Goal: Information Seeking & Learning: Learn about a topic

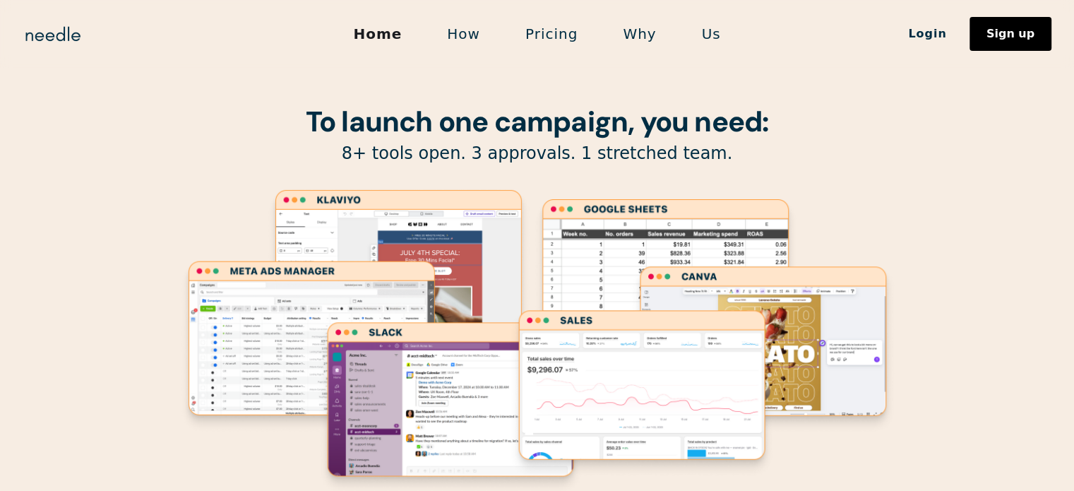
click at [708, 38] on link "Us" at bounding box center [711, 34] width 64 height 30
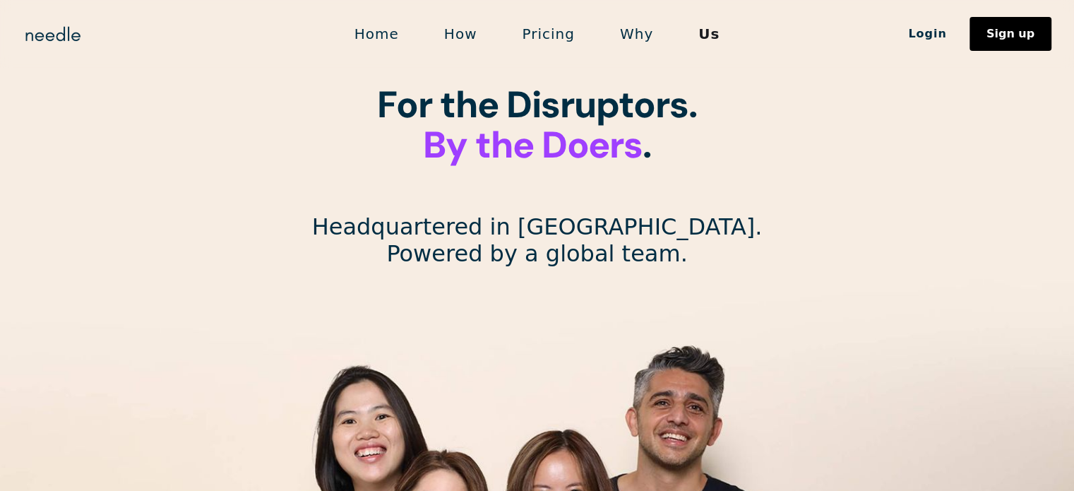
click at [638, 242] on p "Headquartered in Los Angeles. Powered by a global team." at bounding box center [537, 240] width 451 height 54
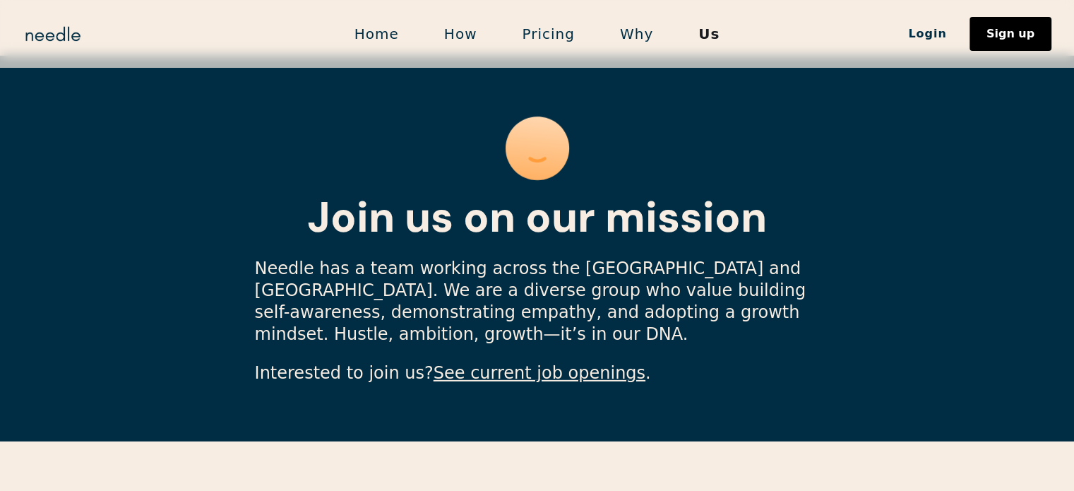
scroll to position [4115, 0]
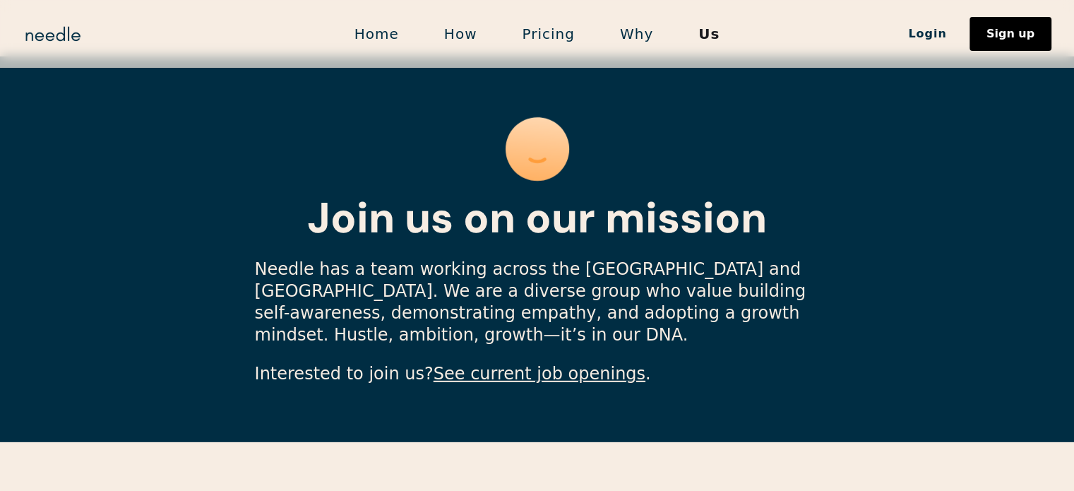
click at [513, 364] on link "See current job openings" at bounding box center [540, 374] width 212 height 20
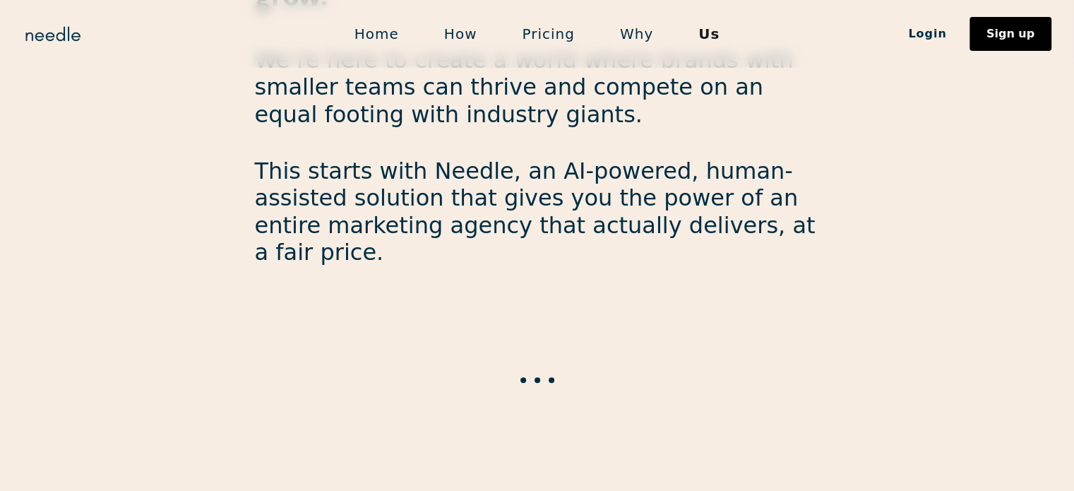
scroll to position [783, 0]
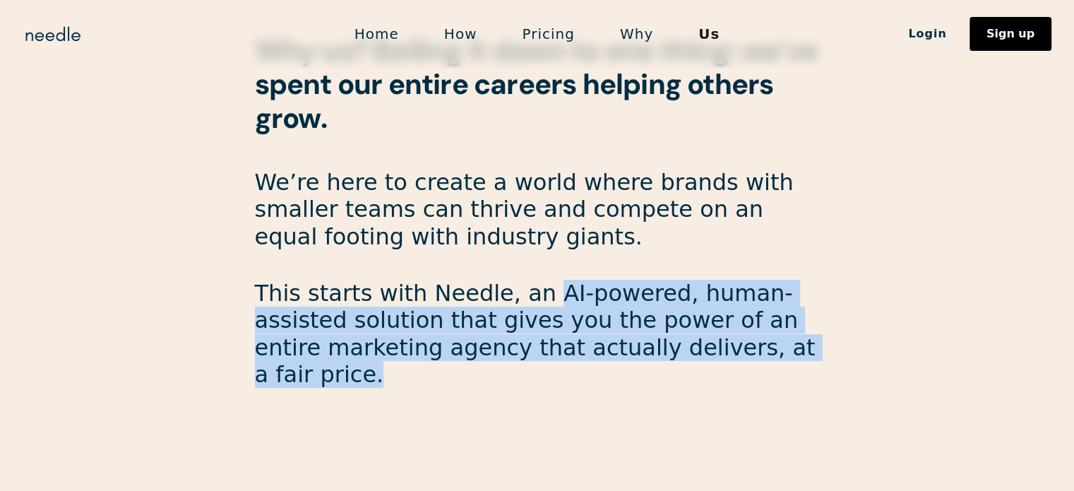
drag, startPoint x: 528, startPoint y: 299, endPoint x: 685, endPoint y: 349, distance: 164.6
click at [685, 349] on p "This starts with Needle, an AI-powered, human-assisted solution that gives you …" at bounding box center [537, 334] width 565 height 109
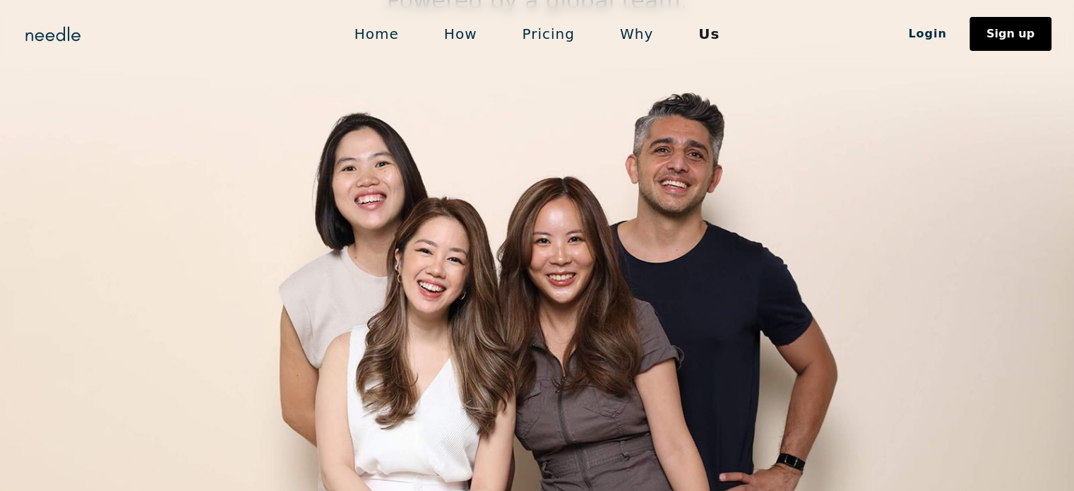
scroll to position [0, 0]
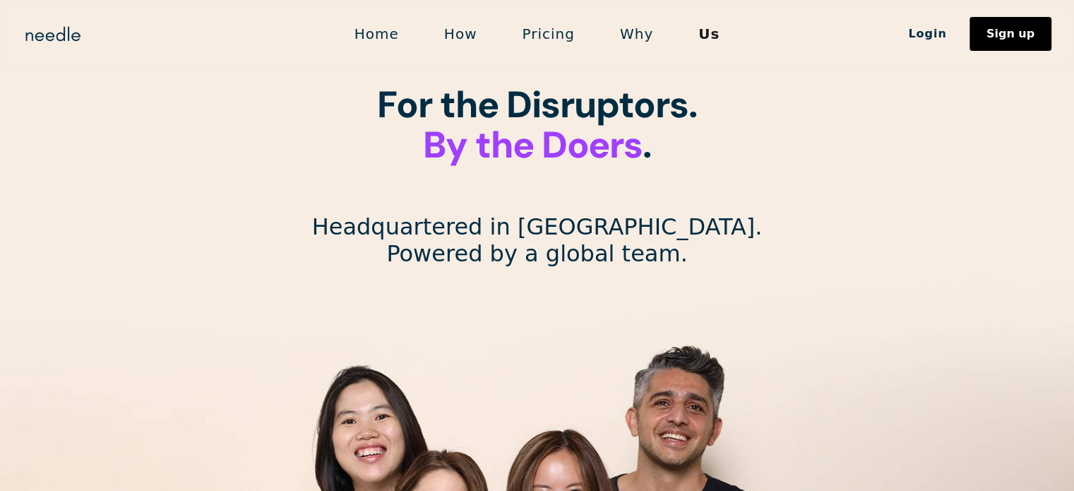
click at [400, 36] on link "Home" at bounding box center [377, 34] width 90 height 30
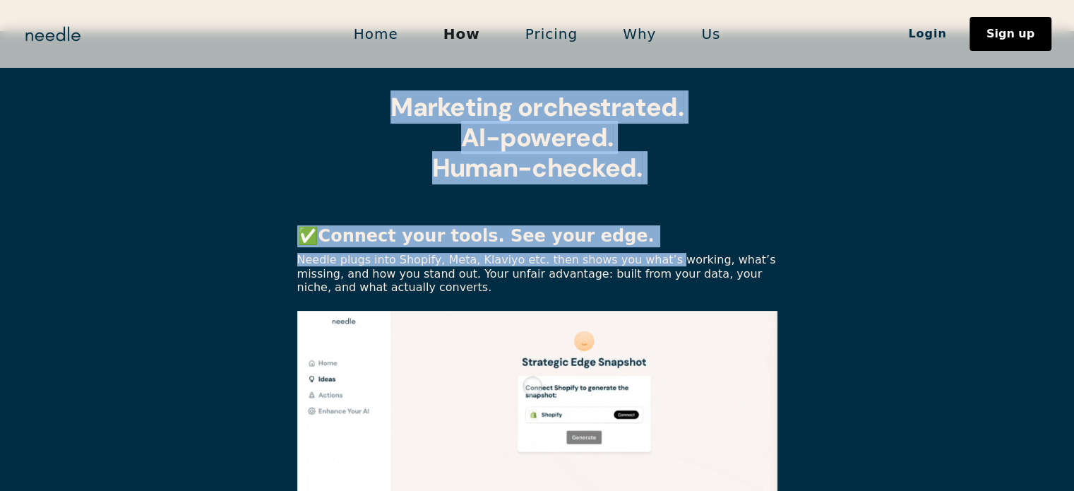
scroll to position [353, 0]
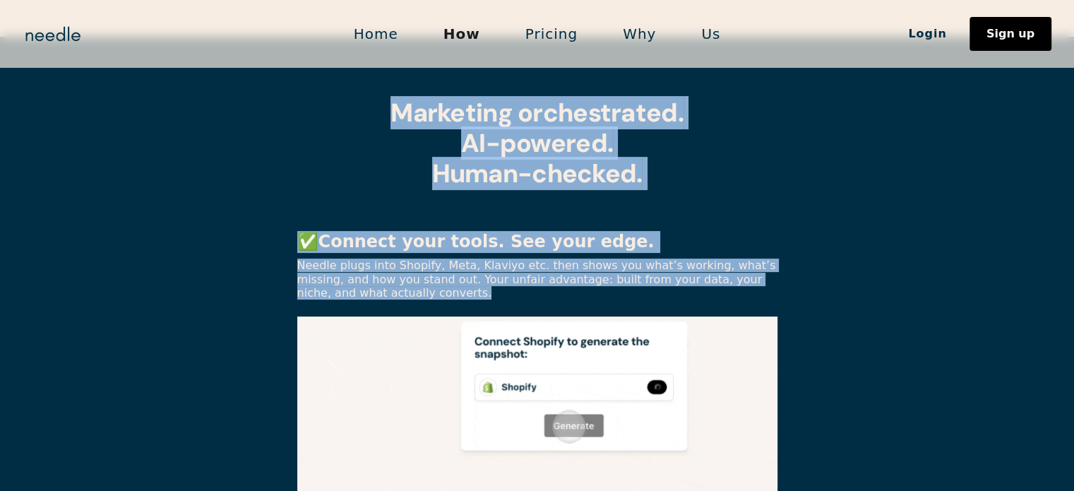
drag, startPoint x: 302, startPoint y: 105, endPoint x: 464, endPoint y: 270, distance: 231.2
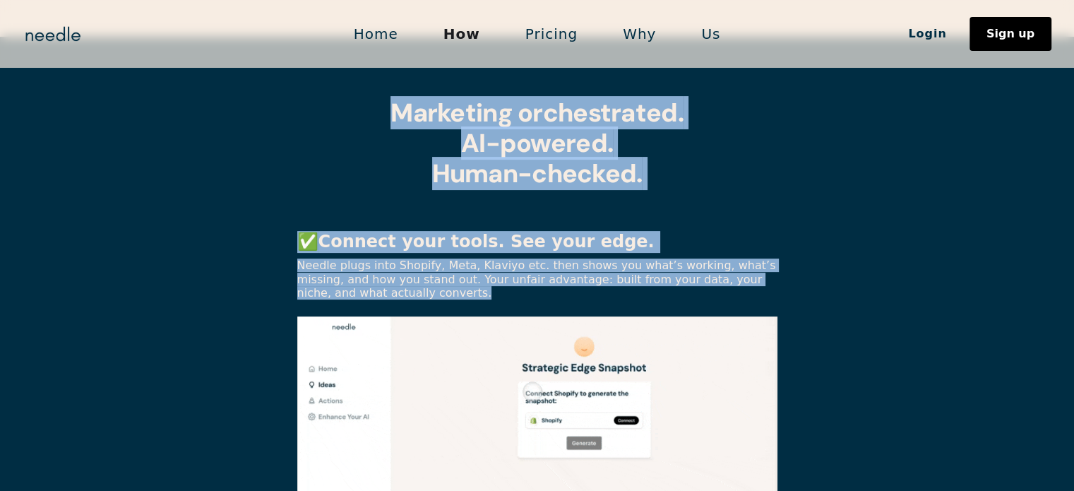
copy body "Meet the conductor behind your marketing. Needle connects to your tools, turns …"
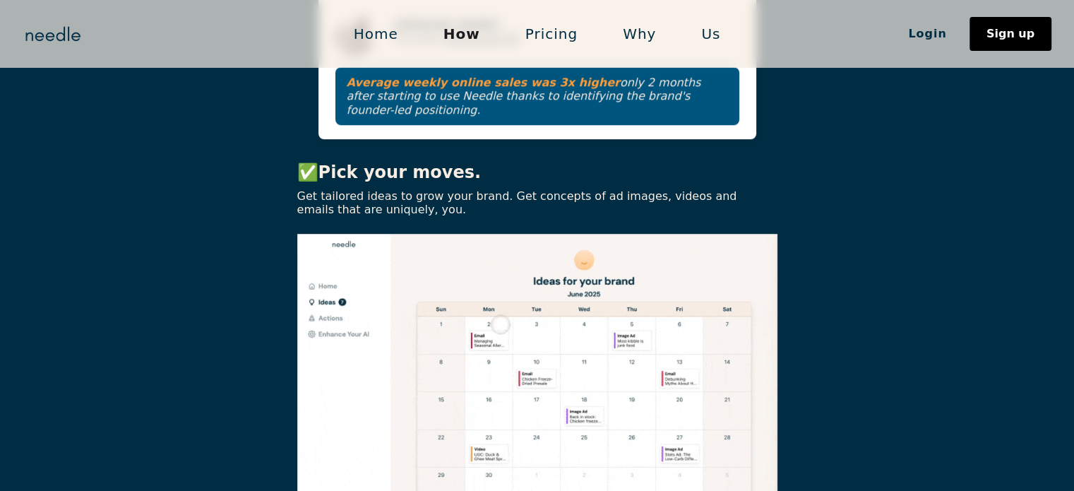
scroll to position [989, 0]
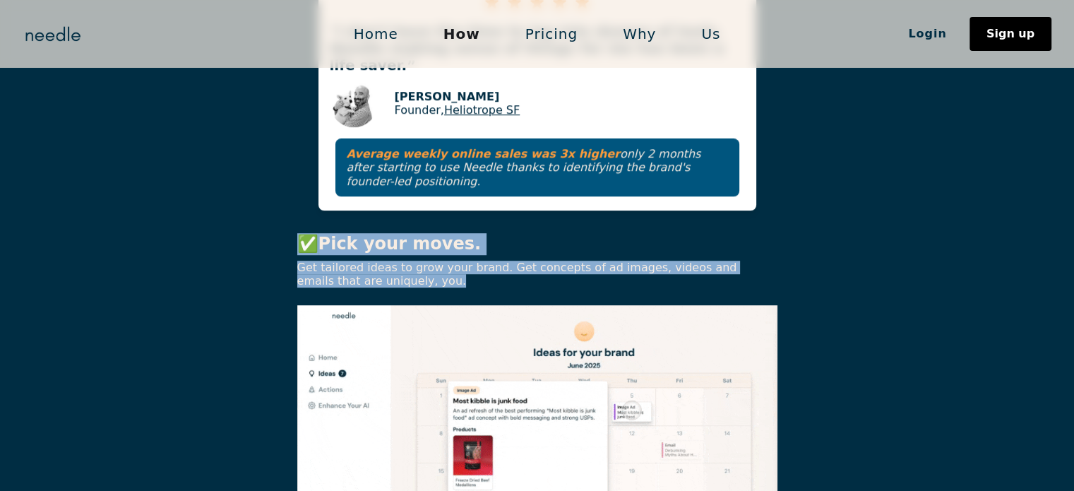
drag, startPoint x: 302, startPoint y: 197, endPoint x: 375, endPoint y: 222, distance: 77.7
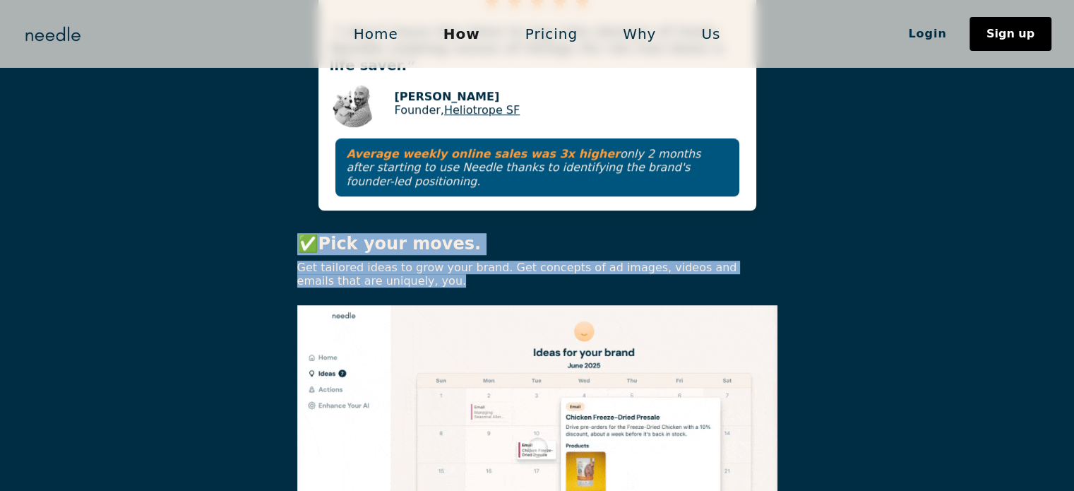
click at [375, 222] on div "✅ Connect your tools. See your edge. Needle plugs into Shopify, Meta, Klaviyo e…" at bounding box center [537, 77] width 480 height 1009
copy div "✅ Pick your moves. Get tailored ideas to grow your brand. Get concepts of ad im…"
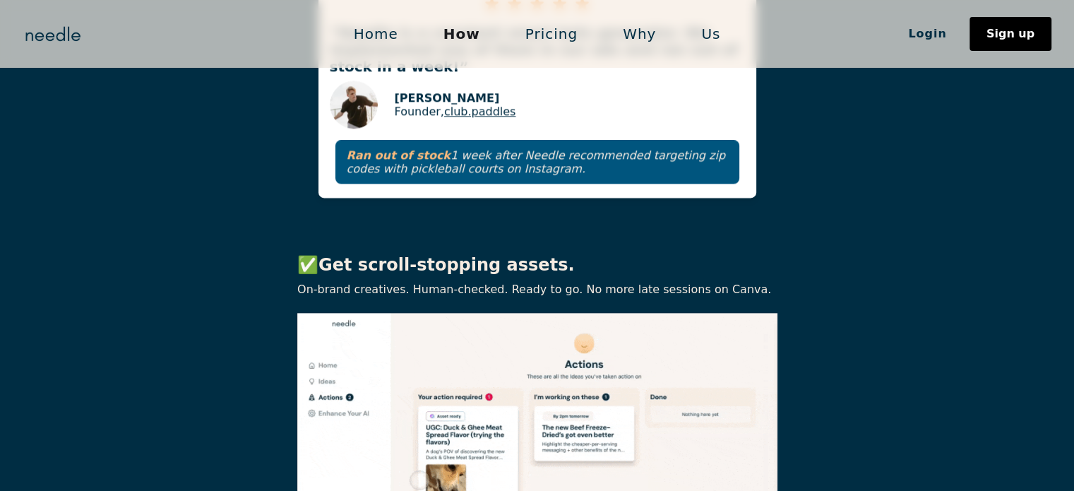
scroll to position [1554, 0]
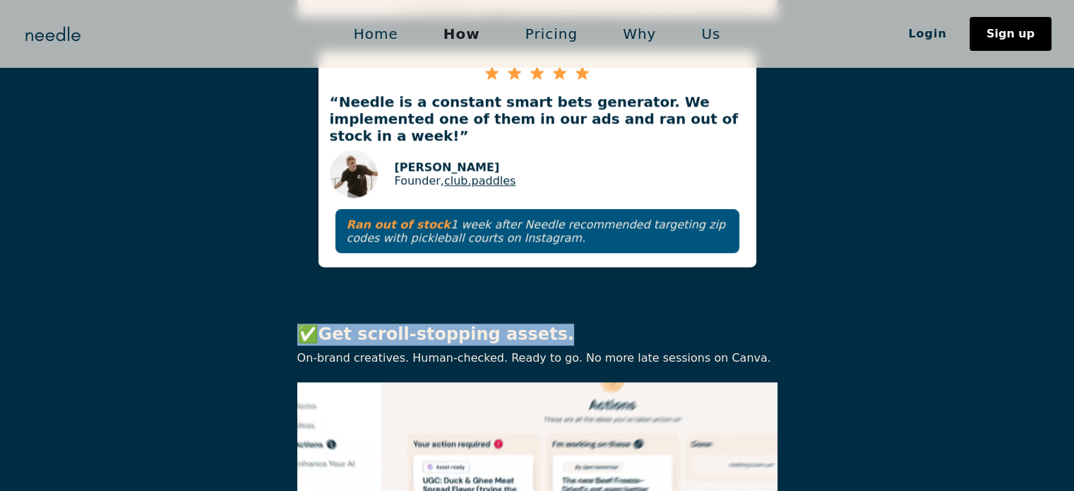
drag, startPoint x: 281, startPoint y: 249, endPoint x: 710, endPoint y: 297, distance: 431.4
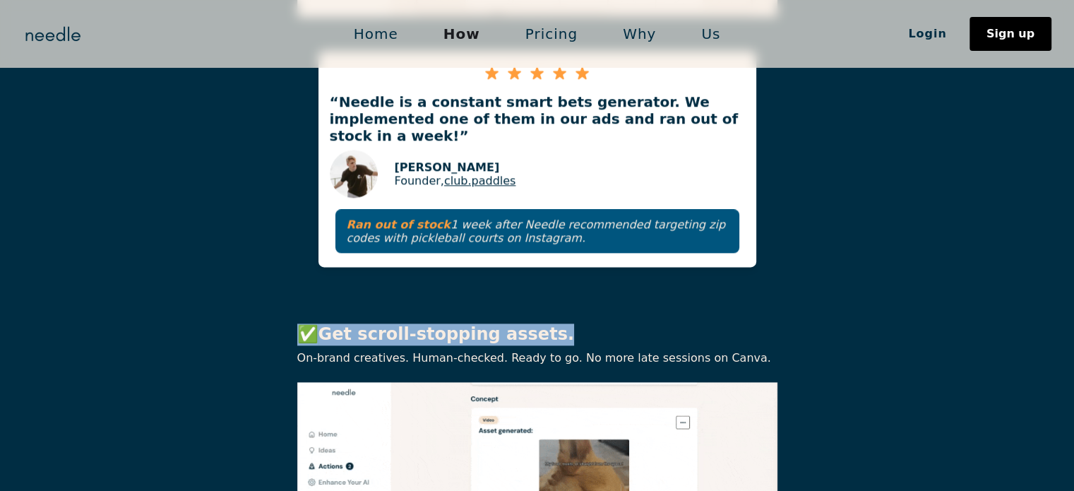
copy p "✅ Get scroll-stopping assets."
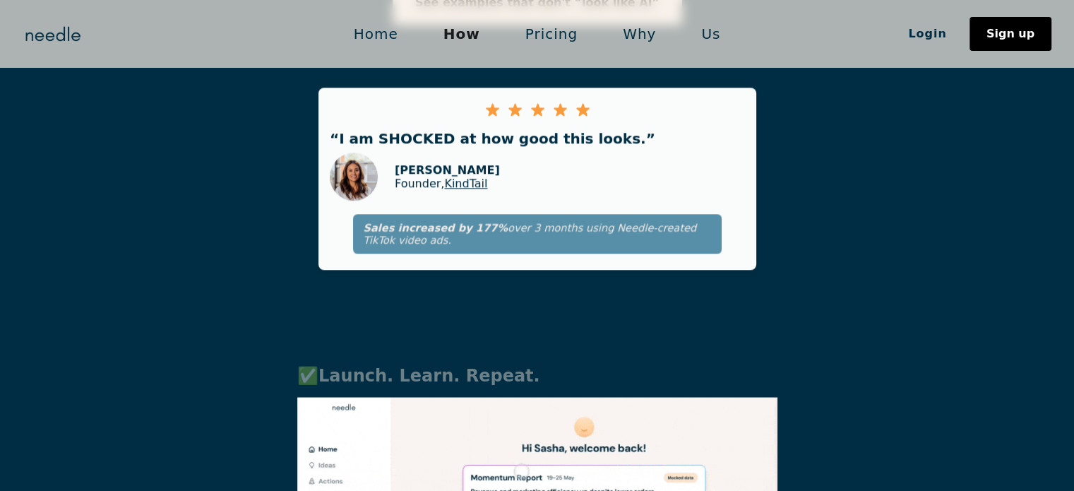
scroll to position [2684, 0]
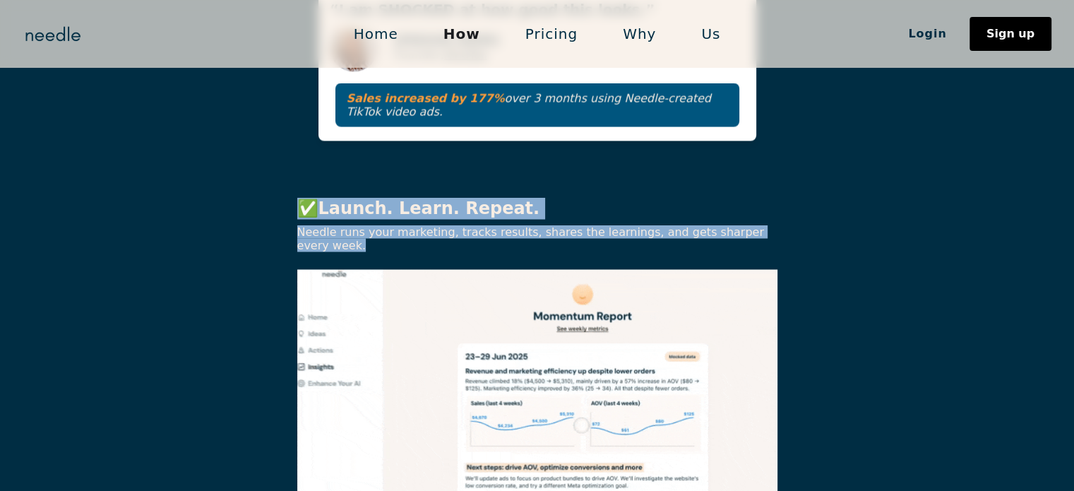
drag, startPoint x: 295, startPoint y: 143, endPoint x: 774, endPoint y: 163, distance: 480.0
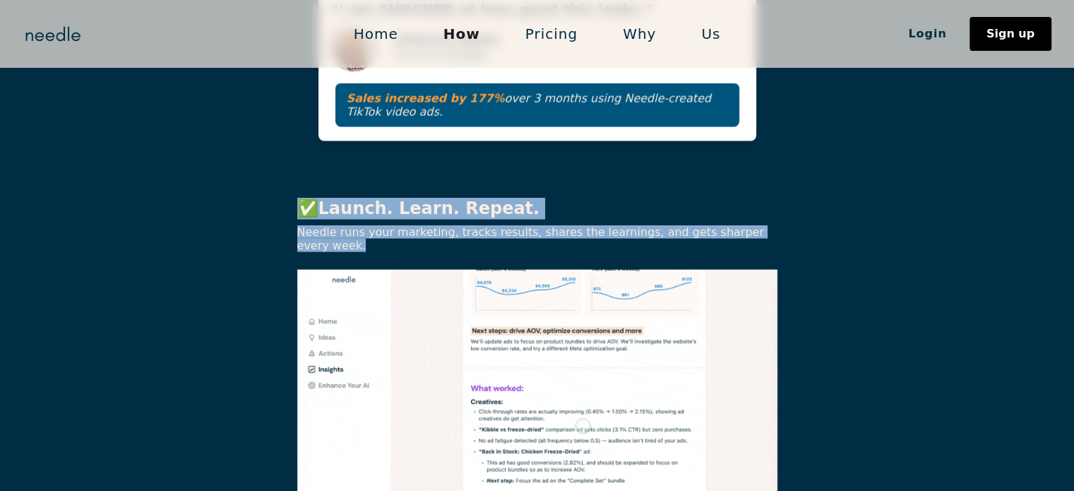
click at [774, 174] on div "✅ Launch. Learn. Repeat. Needle runs your marketing, tracks results, shares the…" at bounding box center [537, 448] width 1074 height 549
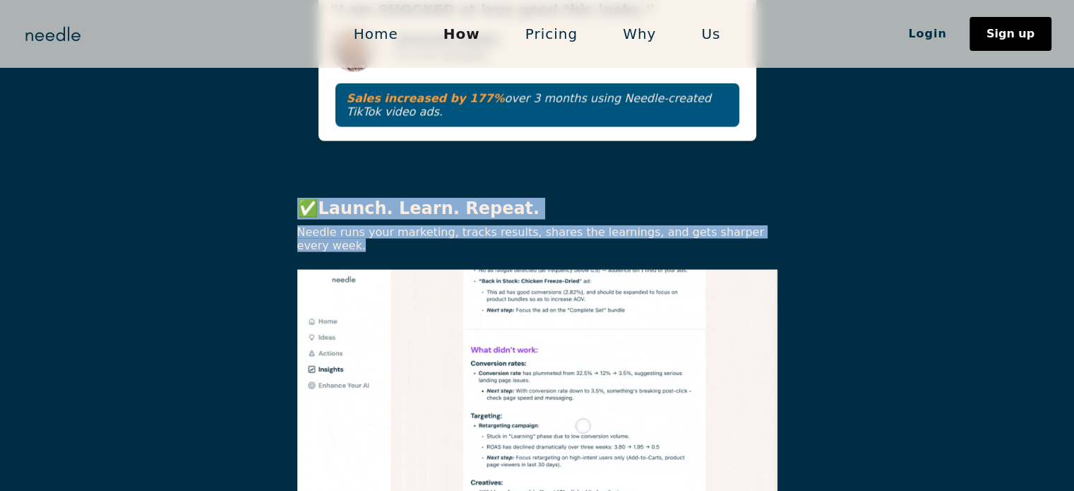
copy div "✅ Launch. Learn. Repeat. Needle runs your marketing, tracks results, shares the…"
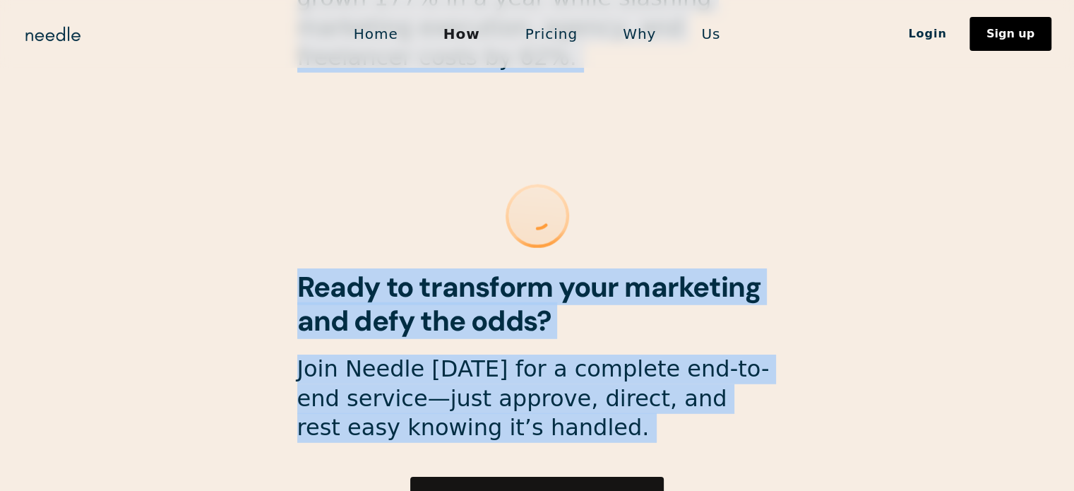
scroll to position [3885, 0]
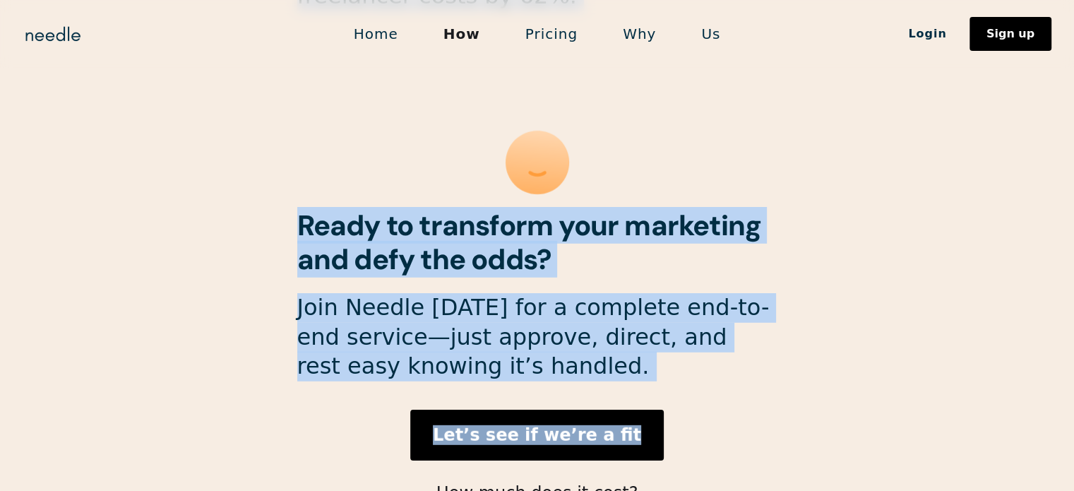
drag, startPoint x: 291, startPoint y: 141, endPoint x: 738, endPoint y: 246, distance: 459.3
copy body "The result? More shots. More wins. No burnout. No bloat. ‍ Needle is your marke…"
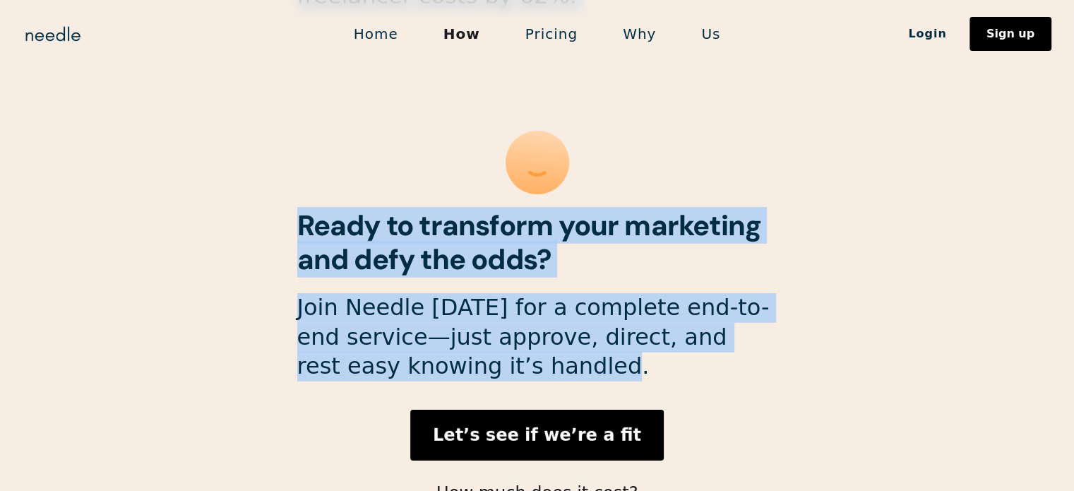
click at [538, 293] on p "Join Needle today for a complete end-to-end service—just approve, direct, and r…" at bounding box center [537, 337] width 480 height 88
copy body "The result? More shots. More wins. No burnout. No bloat. ‍ Needle is your marke…"
click at [497, 208] on h2 "Ready to transform your marketing and defy the odds?" at bounding box center [537, 242] width 480 height 68
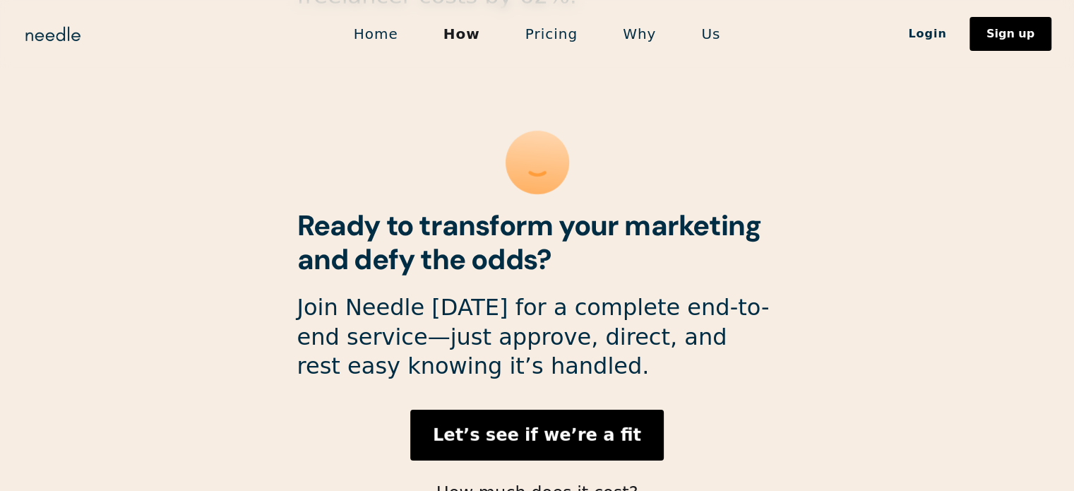
click at [620, 36] on link "Why" at bounding box center [639, 34] width 78 height 30
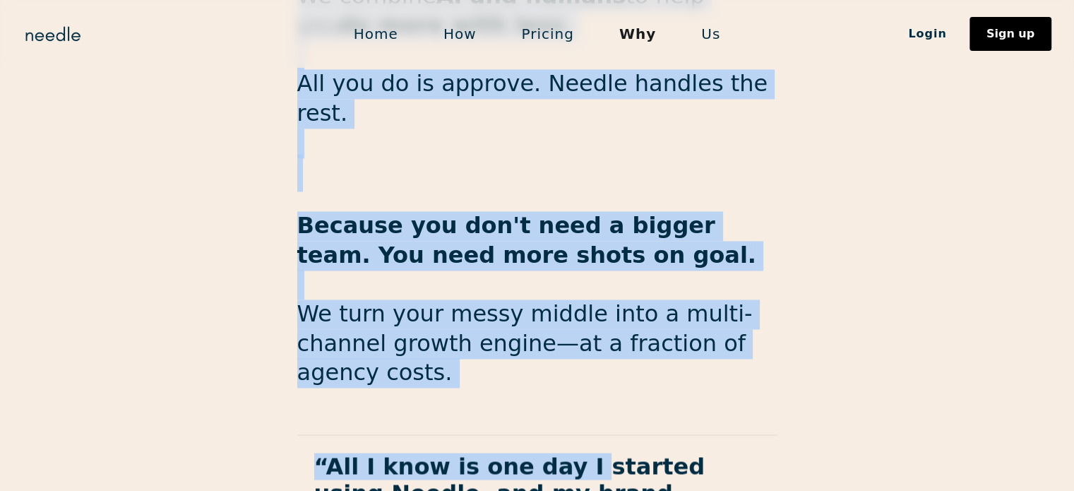
scroll to position [2260, 0]
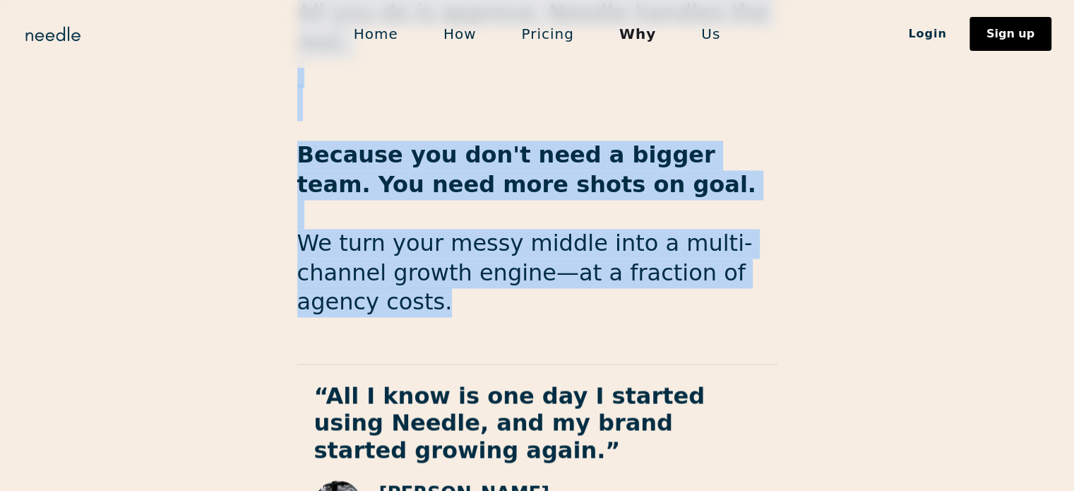
drag, startPoint x: 276, startPoint y: 210, endPoint x: 754, endPoint y: 235, distance: 478.8
click at [754, 235] on section "We’re built for the messy middle. Needle was made for ambitious brands doing $1…" at bounding box center [537, 202] width 1074 height 1172
copy div "We’re built for the messy middle. Needle was made for ambitious brands doing $1…"
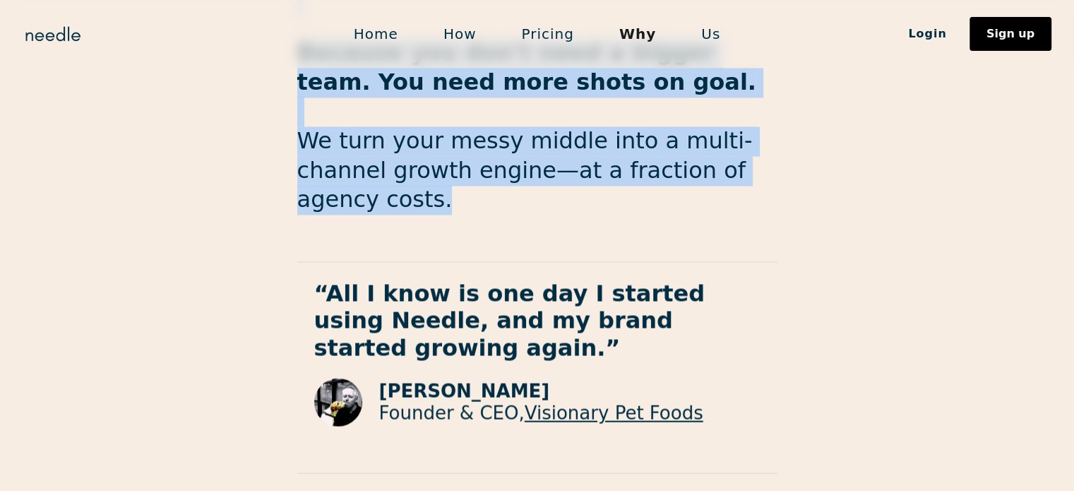
scroll to position [2447, 0]
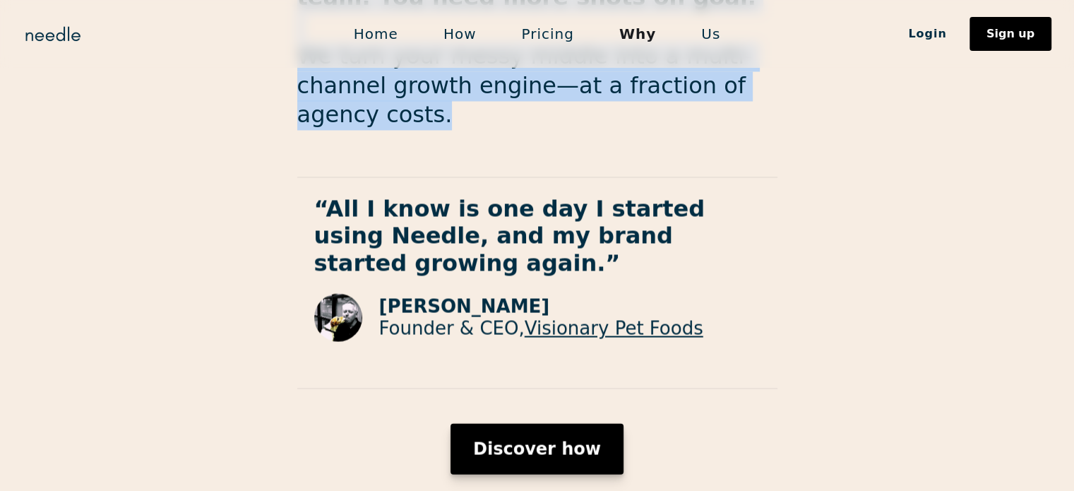
click at [554, 440] on div "Discover how" at bounding box center [537, 448] width 128 height 17
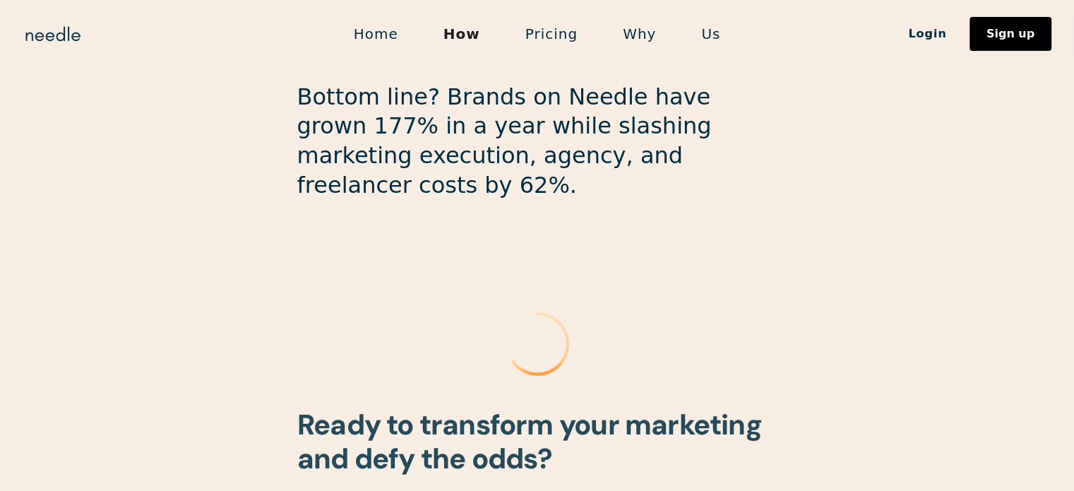
scroll to position [3743, 0]
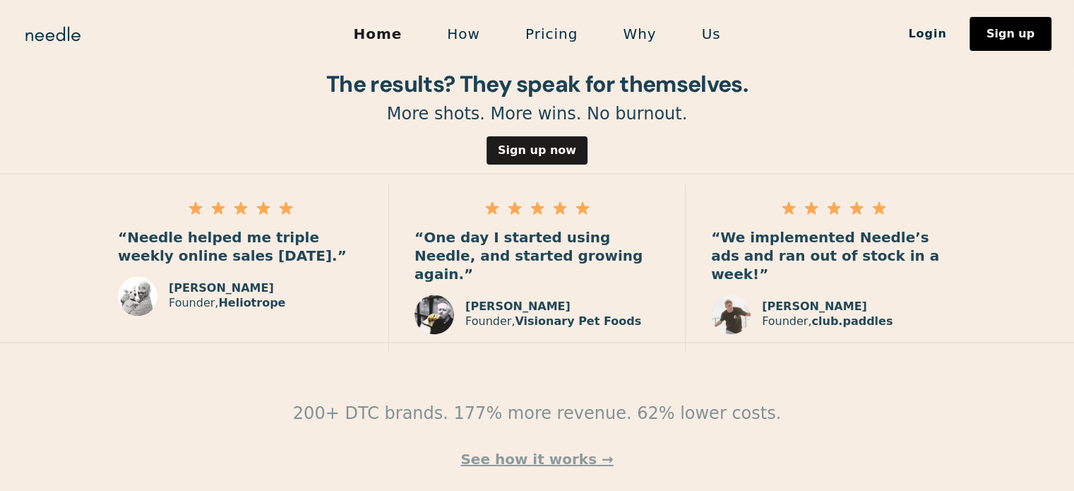
scroll to position [2101, 0]
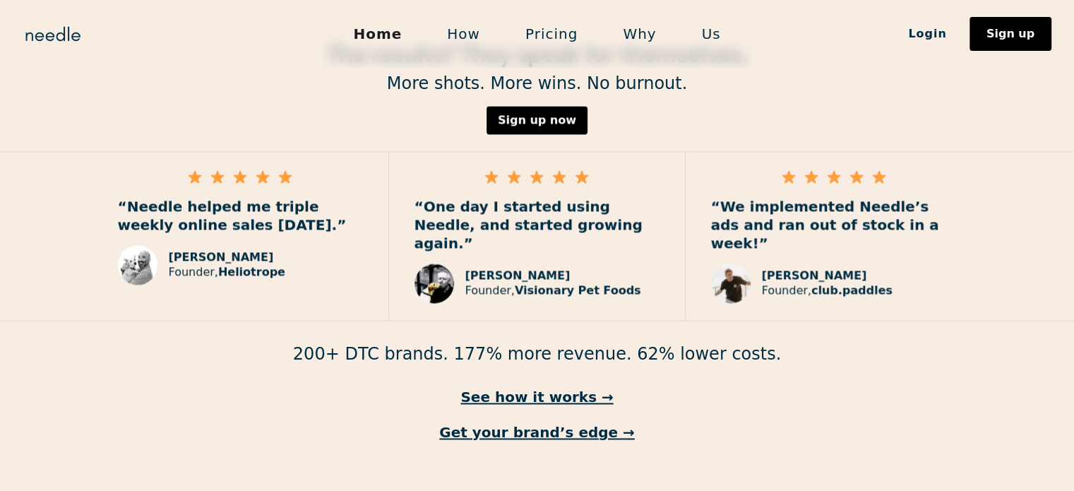
click at [709, 27] on link "Us" at bounding box center [711, 34] width 64 height 30
